Goal: Task Accomplishment & Management: Complete application form

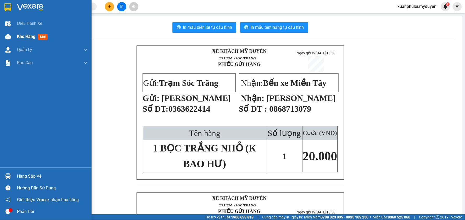
click at [20, 34] on span "Kho hàng" at bounding box center [26, 36] width 18 height 5
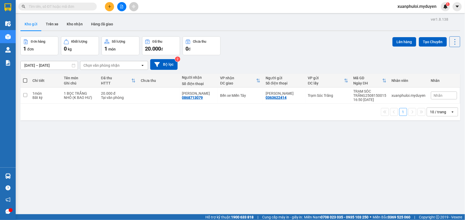
click at [25, 82] on span at bounding box center [25, 80] width 4 height 4
click at [25, 78] on input "checkbox" at bounding box center [25, 78] width 0 height 0
checkbox input "true"
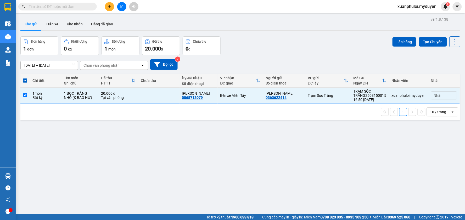
click at [109, 5] on icon "plus" at bounding box center [110, 7] width 4 height 4
click at [118, 18] on div "Tạo đơn hàng" at bounding box center [127, 20] width 39 height 10
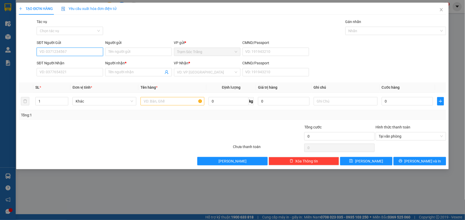
click at [69, 54] on input "SĐT Người Gửi" at bounding box center [70, 52] width 66 height 8
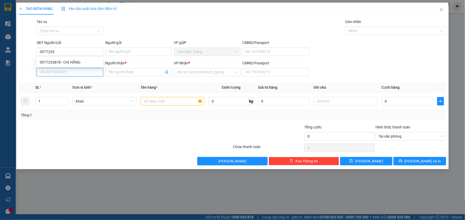
click at [79, 68] on input "SĐT Người Nhận" at bounding box center [70, 72] width 66 height 8
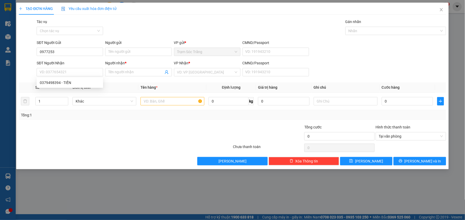
click at [80, 61] on div "SĐT Người Nhận" at bounding box center [70, 63] width 66 height 6
click at [80, 68] on input "SĐT Người Nhận" at bounding box center [70, 72] width 66 height 8
click at [76, 53] on input "0977253" at bounding box center [70, 52] width 66 height 8
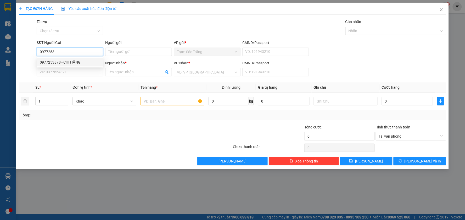
click at [74, 63] on div "0977253878 - CHỊ HẰNG" at bounding box center [70, 62] width 60 height 6
type input "0977253878"
type input "CHỊ HẰNG"
type input "0379498394"
type input "TIẾN"
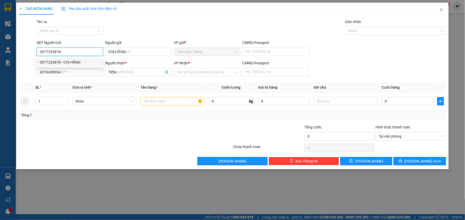
type input "100.000"
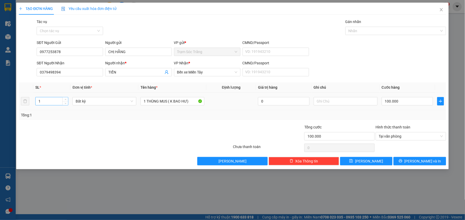
click at [54, 100] on input "1" at bounding box center [52, 101] width 32 height 8
type input "2"
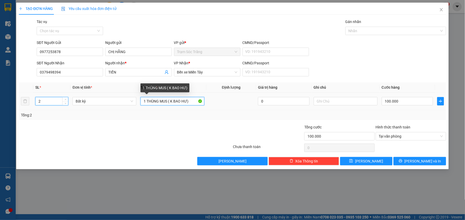
click at [168, 102] on input "1 THÙNG MUS ( K BAO HƯ)" at bounding box center [172, 101] width 64 height 8
type input "0"
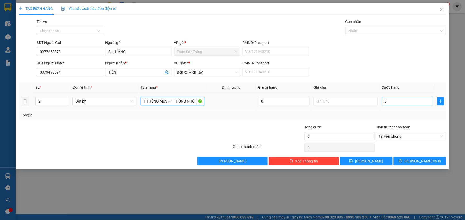
type input "1 THÙNG MUS + 1 THÙNG NHỎ ( K BAO HƯ)"
click at [405, 101] on input "0" at bounding box center [407, 101] width 52 height 8
type input "1"
type input "15"
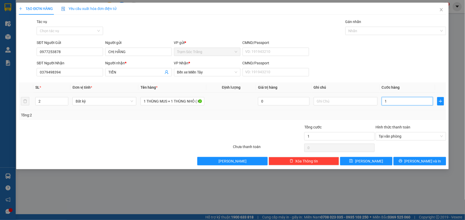
type input "15"
type input "150"
type input "1.500"
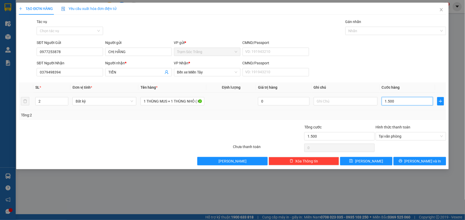
type input "15.000"
type input "150.000"
click at [428, 160] on span "[PERSON_NAME] và In" at bounding box center [422, 161] width 37 height 6
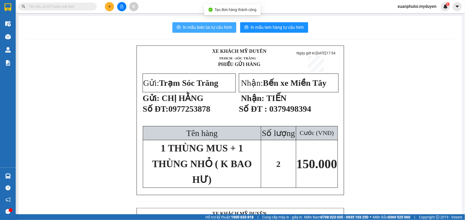
click at [192, 24] on button "In mẫu biên lai tự cấu hình" at bounding box center [204, 27] width 64 height 10
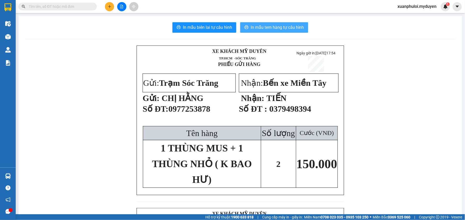
click at [277, 27] on span "In mẫu tem hàng tự cấu hình" at bounding box center [276, 27] width 53 height 7
click at [106, 3] on button at bounding box center [109, 6] width 9 height 9
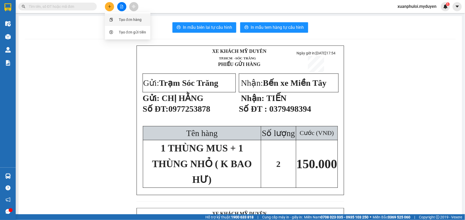
click at [128, 19] on div "Tạo đơn hàng" at bounding box center [130, 20] width 23 height 6
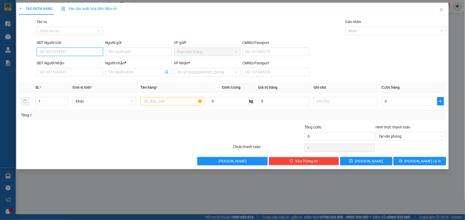
click at [90, 52] on input "SĐT Người Gửi" at bounding box center [70, 52] width 66 height 8
click at [71, 62] on div "09414444785 - THU" at bounding box center [70, 62] width 60 height 6
type input "09414444785"
type input "THU"
type input "0902121470"
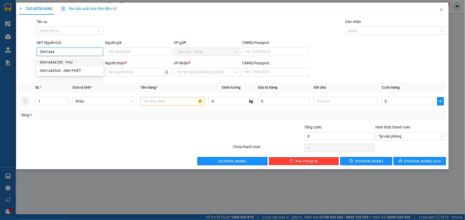
type input "GIANG"
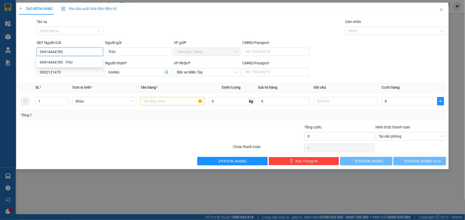
type input "50.000"
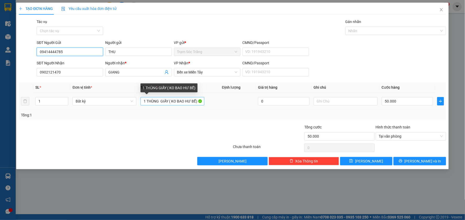
type input "09414444785"
drag, startPoint x: 168, startPoint y: 102, endPoint x: 161, endPoint y: 104, distance: 7.5
click at [161, 104] on input "1 THÙNG GIẤY ( KO BAO HƯ BỂ)" at bounding box center [172, 101] width 64 height 8
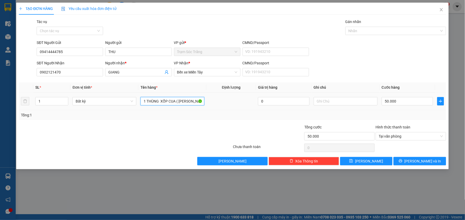
scroll to position [0, 1]
type input "1 THÙNG XỐP CUA ( [PERSON_NAME] CHẾT)"
click at [415, 163] on button "[PERSON_NAME] và In" at bounding box center [419, 161] width 53 height 8
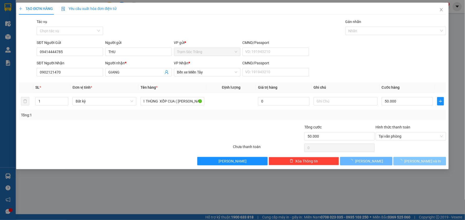
scroll to position [0, 0]
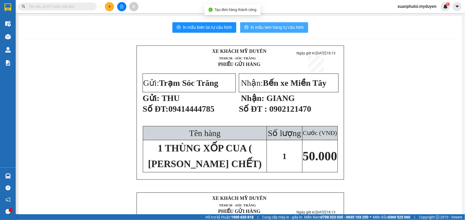
click at [240, 24] on button "In mẫu tem hàng tự cấu hình" at bounding box center [274, 27] width 68 height 10
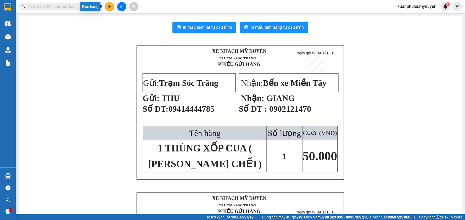
click at [108, 6] on icon "plus" at bounding box center [110, 7] width 4 height 4
click at [118, 21] on div "Tạo đơn hàng" at bounding box center [127, 20] width 39 height 10
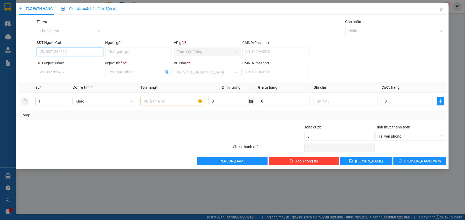
click at [79, 52] on input "SĐT Người Gửi" at bounding box center [70, 52] width 66 height 8
type input "0913572725"
click at [138, 52] on input "Người gửi" at bounding box center [138, 52] width 66 height 8
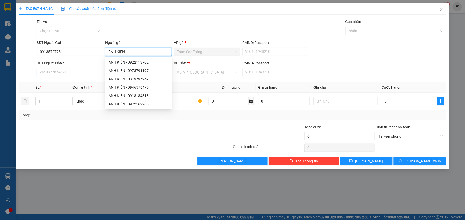
type input "ANH KIÊN"
click at [60, 74] on input "SĐT Người Nhận" at bounding box center [70, 72] width 66 height 8
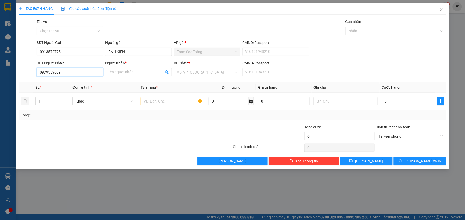
type input "0979559639"
click at [139, 72] on input "Người nhận *" at bounding box center [135, 72] width 55 height 6
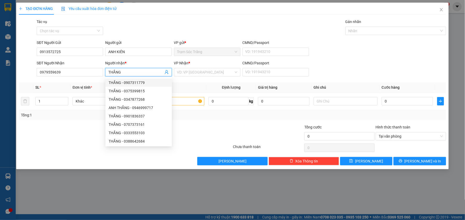
type input "THẮNG"
click at [45, 115] on div "Tổng: 1" at bounding box center [100, 115] width 158 height 6
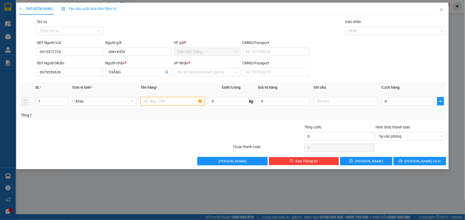
click at [152, 99] on input "text" at bounding box center [172, 101] width 64 height 8
type input "1 THÙNG XỐP CUA GHẸ"
click at [399, 101] on input "0" at bounding box center [407, 101] width 52 height 8
type input "5"
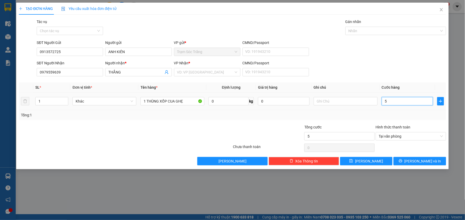
type input "50"
type input "500"
type input "5.000"
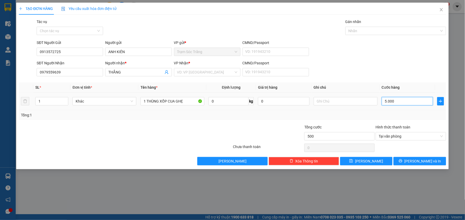
type input "5.000"
type input "50.000"
click at [393, 103] on input "50.000" at bounding box center [407, 101] width 52 height 8
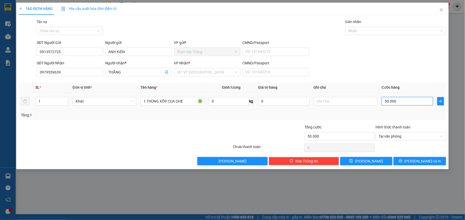
click at [393, 103] on input "50.000" at bounding box center [407, 101] width 52 height 8
click at [403, 100] on input "50.000" at bounding box center [407, 101] width 52 height 8
click at [390, 101] on input "50.000" at bounding box center [407, 101] width 52 height 8
click at [414, 100] on input "50.000" at bounding box center [407, 101] width 52 height 8
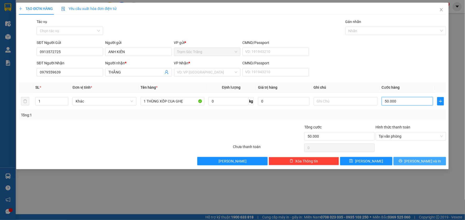
type input "50.000"
click at [414, 163] on button "[PERSON_NAME] và In" at bounding box center [419, 161] width 53 height 8
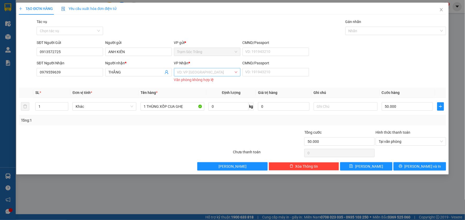
click at [200, 73] on input "search" at bounding box center [205, 72] width 56 height 8
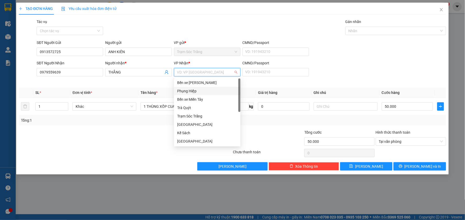
click at [196, 88] on div "Phụng Hiệp" at bounding box center [207, 91] width 60 height 6
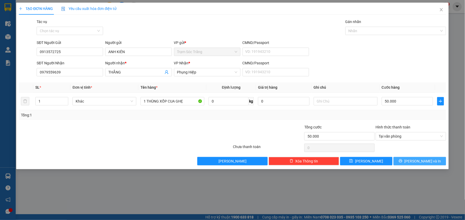
click at [402, 163] on icon "printer" at bounding box center [399, 160] width 3 height 3
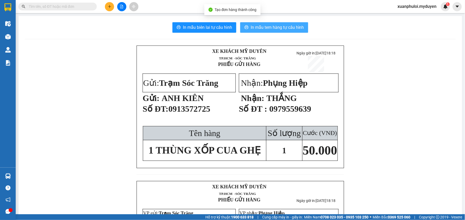
click at [254, 29] on span "In mẫu tem hàng tự cấu hình" at bounding box center [276, 27] width 53 height 7
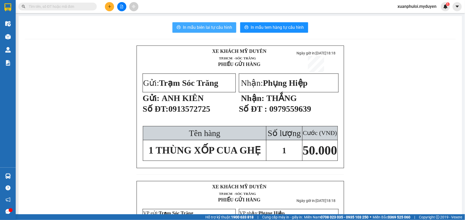
click at [200, 27] on span "In mẫu biên lai tự cấu hình" at bounding box center [207, 27] width 49 height 7
click at [107, 6] on button at bounding box center [109, 6] width 9 height 9
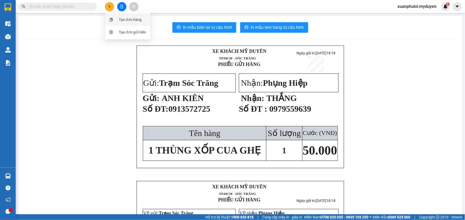
click at [127, 20] on div "Tạo đơn hàng" at bounding box center [130, 20] width 23 height 6
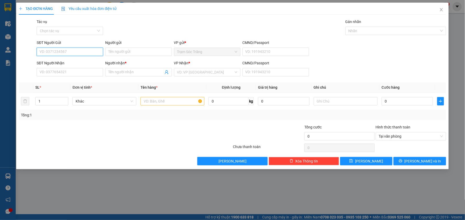
click at [62, 52] on input "SĐT Người Gửi" at bounding box center [70, 52] width 66 height 8
click at [44, 63] on div "0704704740 - THỊNH" at bounding box center [70, 62] width 60 height 6
type input "0704704740"
type input "THỊNH"
type input "0562131316"
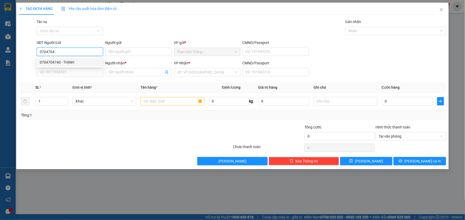
type input "KHOA"
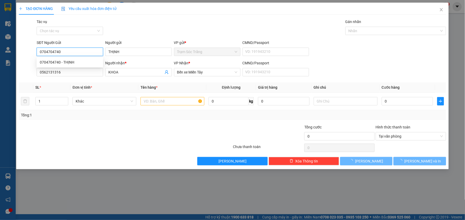
type input "40.000"
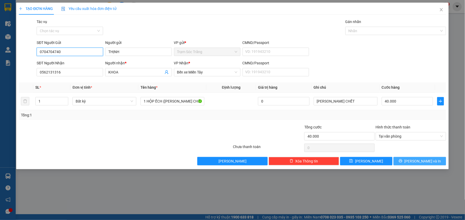
type input "0704704740"
click at [420, 161] on span "[PERSON_NAME] và In" at bounding box center [422, 161] width 37 height 6
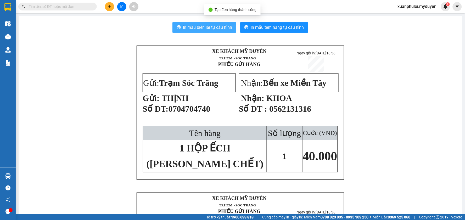
click at [193, 29] on span "In mẫu biên lai tự cấu hình" at bounding box center [207, 27] width 49 height 7
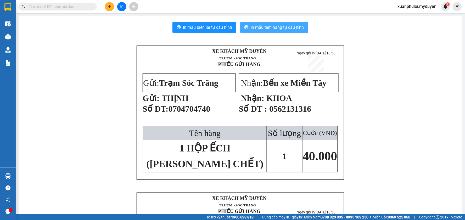
click at [280, 31] on button "In mẫu tem hàng tự cấu hình" at bounding box center [274, 27] width 68 height 10
click at [111, 7] on icon "plus" at bounding box center [109, 6] width 3 height 0
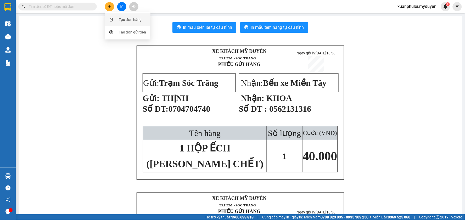
click at [119, 21] on div "Tạo đơn hàng" at bounding box center [130, 20] width 23 height 6
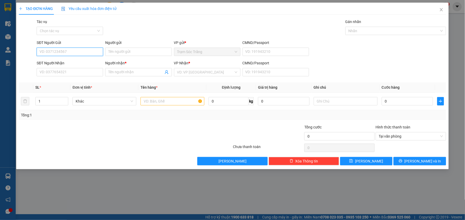
click at [56, 52] on input "SĐT Người Gửi" at bounding box center [70, 52] width 66 height 8
click at [59, 61] on div "0938066691 - [PERSON_NAME]" at bounding box center [70, 62] width 60 height 6
type input "0938066691"
type input "KHÁNH"
type input "0982592319"
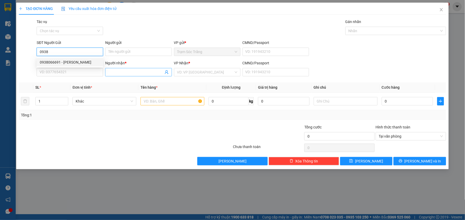
type input "TÙNG"
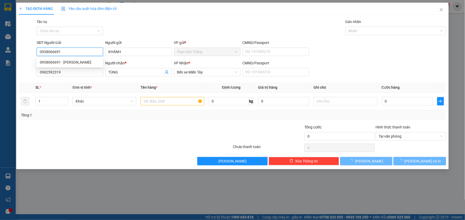
type input "40.000"
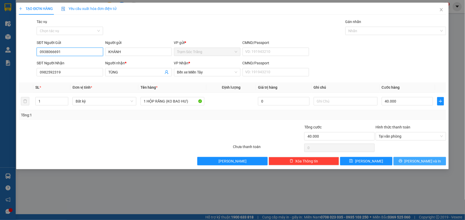
type input "0938066691"
click at [411, 163] on button "[PERSON_NAME] và In" at bounding box center [419, 161] width 53 height 8
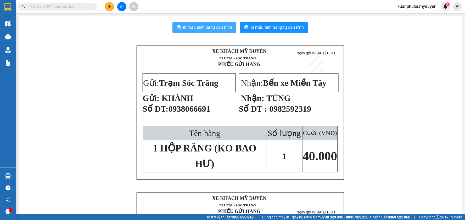
click at [210, 24] on button "In mẫu biên lai tự cấu hình" at bounding box center [204, 27] width 64 height 10
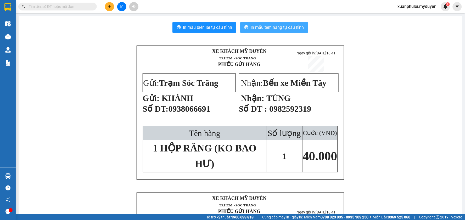
click at [270, 27] on span "In mẫu tem hàng tự cấu hình" at bounding box center [276, 27] width 53 height 7
click at [281, 30] on span "In mẫu tem hàng tự cấu hình" at bounding box center [276, 27] width 53 height 7
click at [111, 8] on icon "plus" at bounding box center [110, 7] width 4 height 4
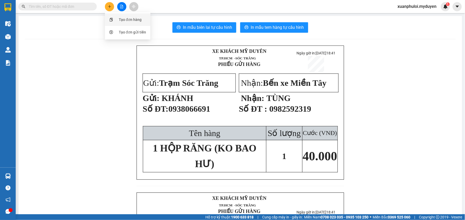
click at [121, 21] on div "Tạo đơn hàng" at bounding box center [130, 20] width 23 height 6
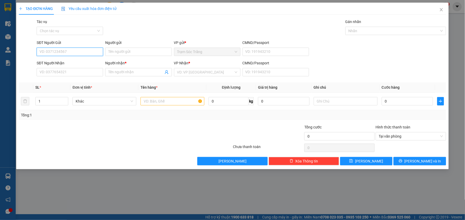
click at [66, 52] on input "SĐT Người Gửi" at bounding box center [70, 52] width 66 height 8
click at [68, 65] on div "0589336090 - [GEOGRAPHIC_DATA]" at bounding box center [70, 62] width 66 height 8
type input "0589336090"
type input "[PERSON_NAME]"
type input "0907229196"
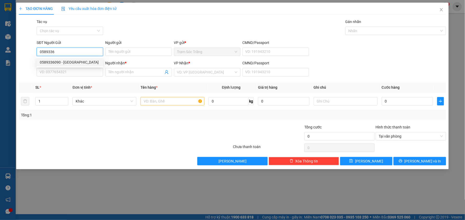
type input "HẢO"
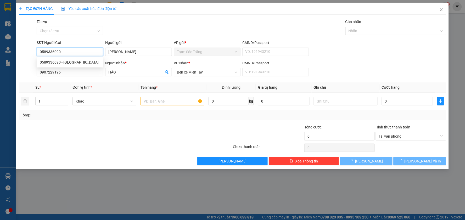
type input "50.000"
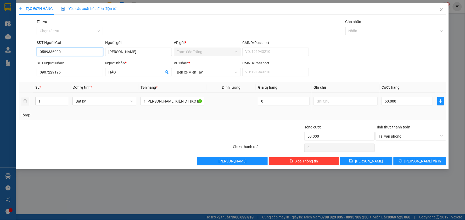
type input "0589336090"
click at [411, 97] on div "50.000" at bounding box center [407, 101] width 52 height 10
click at [409, 100] on input "50.000" at bounding box center [407, 101] width 52 height 8
type input "1"
type input "10"
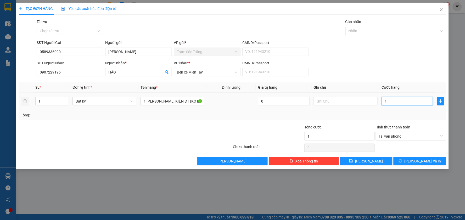
type input "10"
type input "100"
type input "1.000"
type input "10.000"
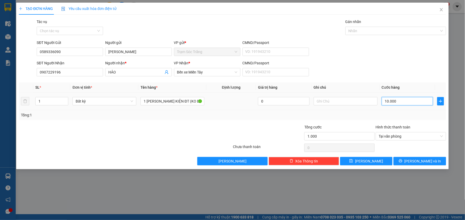
type input "10.000"
type input "100.000"
drag, startPoint x: 419, startPoint y: 159, endPoint x: 415, endPoint y: 159, distance: 4.2
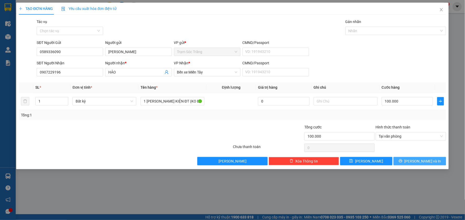
click at [420, 159] on span "[PERSON_NAME] và In" at bounding box center [422, 161] width 37 height 6
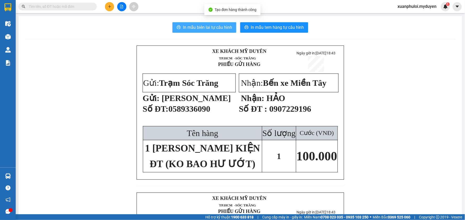
click at [197, 27] on span "In mẫu biên lai tự cấu hình" at bounding box center [207, 27] width 49 height 7
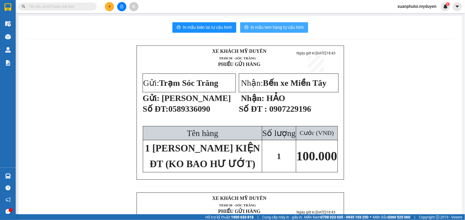
click at [260, 24] on span "In mẫu tem hàng tự cấu hình" at bounding box center [276, 27] width 53 height 7
click at [110, 8] on icon "plus" at bounding box center [110, 7] width 4 height 4
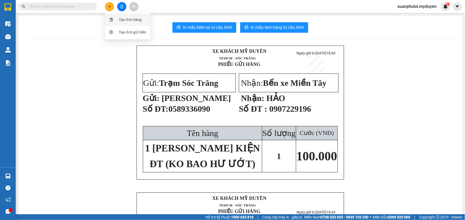
click at [130, 17] on div "Tạo đơn hàng" at bounding box center [130, 20] width 23 height 6
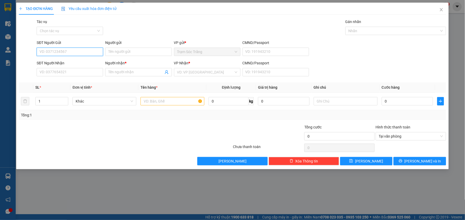
click at [66, 54] on input "SĐT Người Gửi" at bounding box center [70, 52] width 66 height 8
click at [441, 9] on icon "close" at bounding box center [441, 10] width 4 height 4
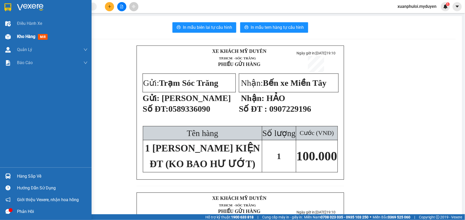
click at [40, 33] on div "Kho hàng mới" at bounding box center [33, 36] width 33 height 7
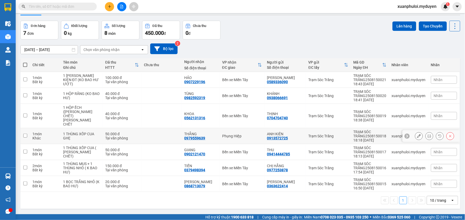
scroll to position [24, 0]
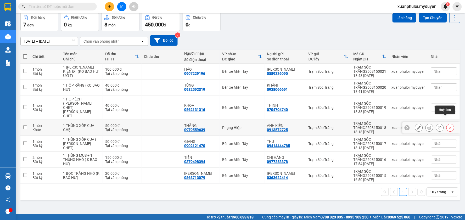
click at [448, 126] on icon at bounding box center [450, 128] width 4 height 4
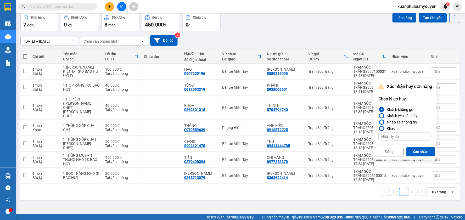
click at [398, 123] on div "Nhập sai thông tin" at bounding box center [401, 122] width 32 height 6
click at [378, 122] on input "Nhập sai thông tin" at bounding box center [378, 122] width 0 height 0
click at [418, 150] on button "Xác nhận" at bounding box center [420, 151] width 29 height 9
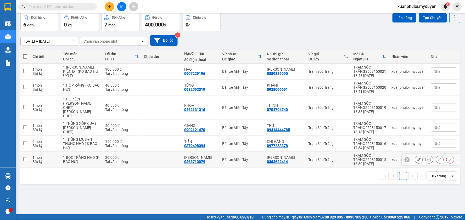
click at [24, 157] on input "checkbox" at bounding box center [25, 159] width 4 height 4
checkbox input "true"
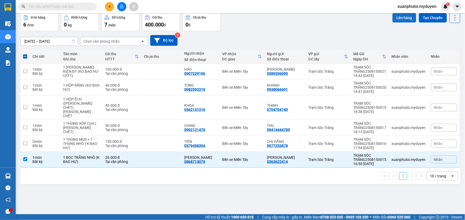
click at [396, 15] on button "Lên hàng" at bounding box center [404, 17] width 24 height 9
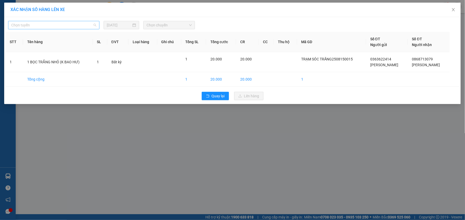
click at [52, 24] on span "Chọn tuyến" at bounding box center [53, 25] width 85 height 8
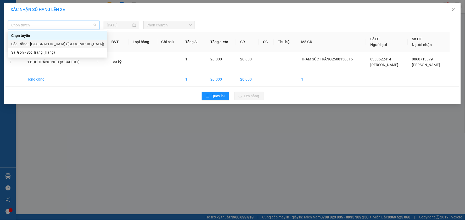
click at [37, 46] on div "Sóc Trăng - [GEOGRAPHIC_DATA] ([GEOGRAPHIC_DATA])" at bounding box center [57, 44] width 93 height 6
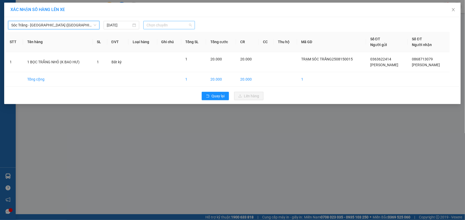
click at [166, 27] on span "Chọn chuyến" at bounding box center [168, 25] width 45 height 8
click at [168, 59] on div "17:30" at bounding box center [166, 62] width 41 height 6
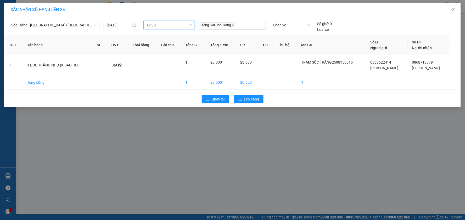
click at [283, 22] on span "Chọn xe" at bounding box center [291, 25] width 37 height 8
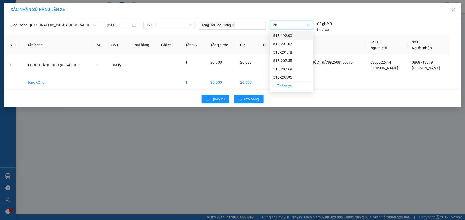
type input "201"
click at [276, 41] on div "51B-201.78" at bounding box center [291, 44] width 37 height 6
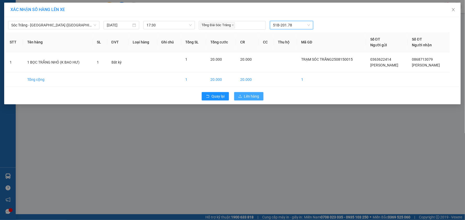
click at [258, 95] on span "Lên hàng" at bounding box center [251, 96] width 15 height 6
